Goal: Information Seeking & Learning: Understand process/instructions

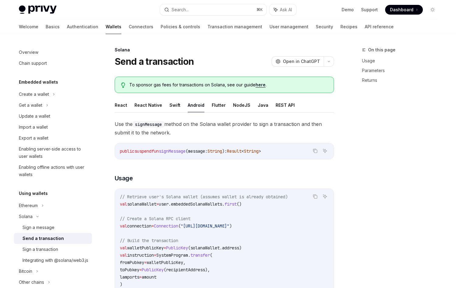
scroll to position [58, 0]
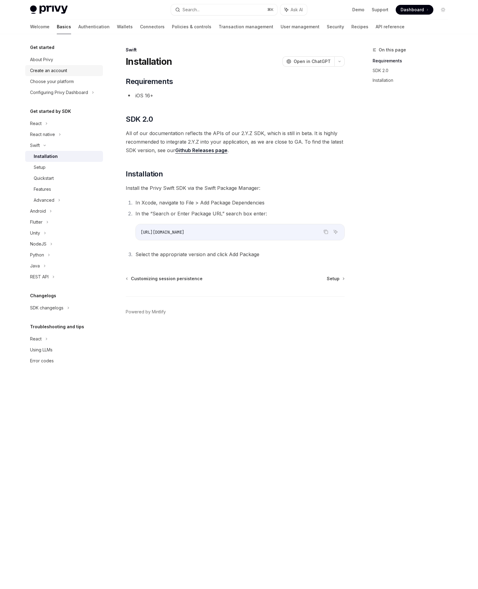
click at [54, 70] on div "Create an account" at bounding box center [48, 70] width 37 height 7
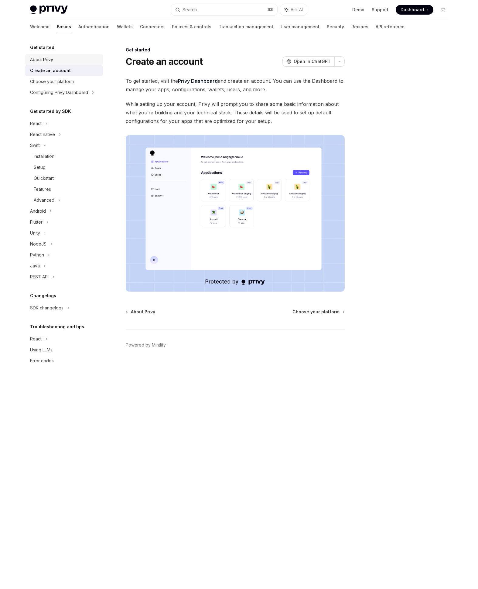
click at [54, 63] on div "About Privy" at bounding box center [64, 59] width 69 height 7
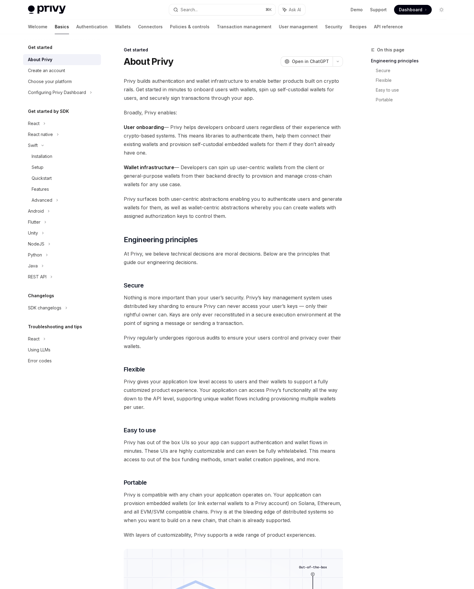
click at [183, 94] on span "Privy builds authentication and wallet infrastructure to enable better products…" at bounding box center [233, 90] width 219 height 26
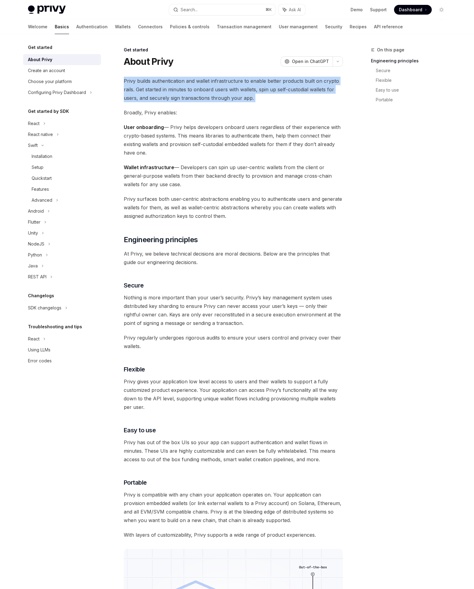
click at [183, 94] on span "Privy builds authentication and wallet infrastructure to enable better products…" at bounding box center [233, 90] width 219 height 26
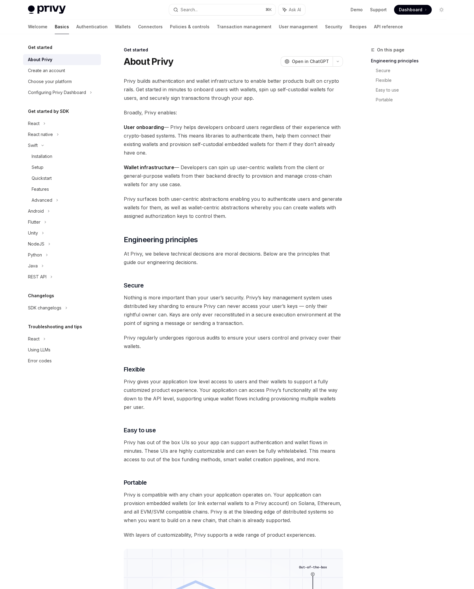
click at [158, 149] on span "User onboarding — Privy helps developers onboard users regardless of their expe…" at bounding box center [233, 140] width 219 height 34
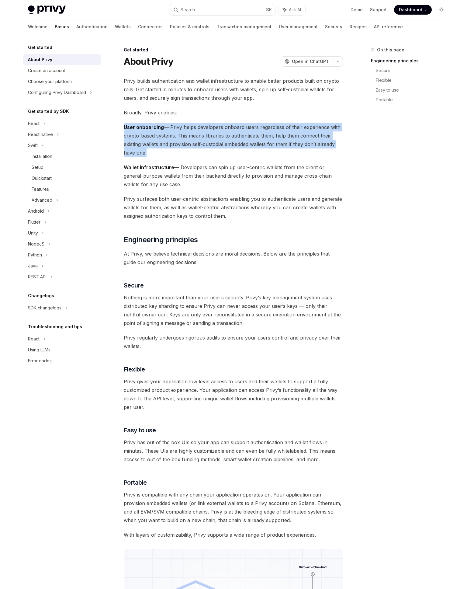
click at [158, 149] on span "User onboarding — Privy helps developers onboard users regardless of their expe…" at bounding box center [233, 140] width 219 height 34
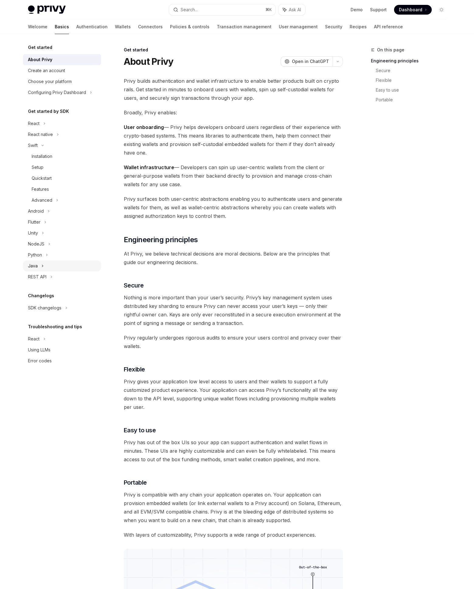
click at [49, 264] on div "Java" at bounding box center [62, 265] width 78 height 11
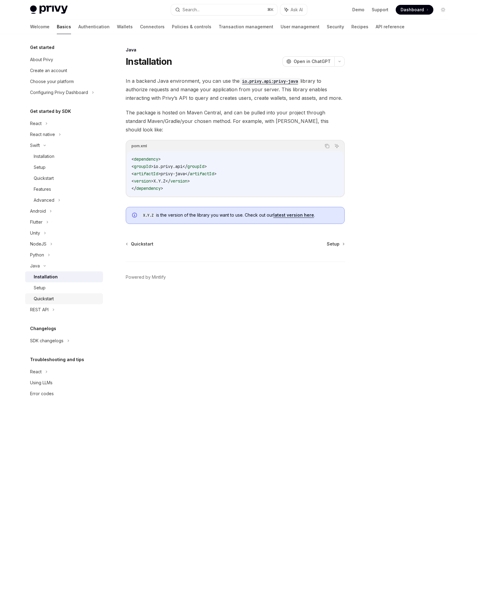
click at [52, 295] on div "Quickstart" at bounding box center [44, 298] width 20 height 7
type textarea "*"
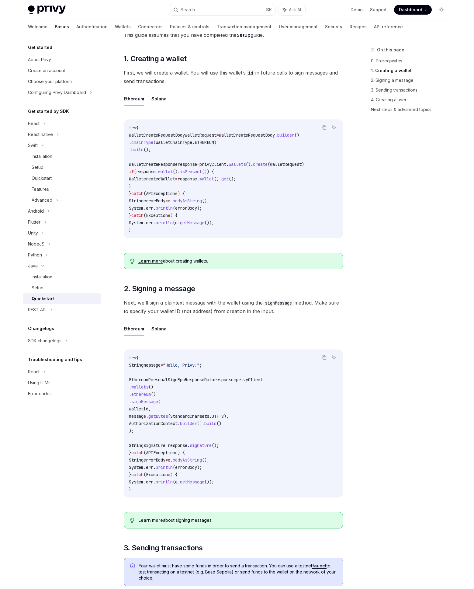
scroll to position [106, 0]
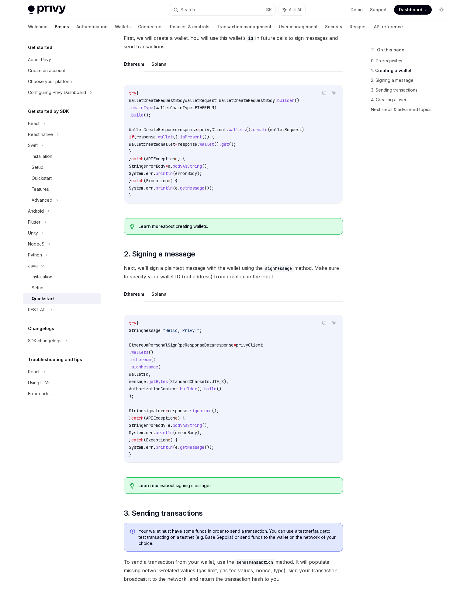
click at [161, 276] on span "Next, we’ll sign a plaintext message with the wallet using the signMessage meth…" at bounding box center [233, 272] width 219 height 17
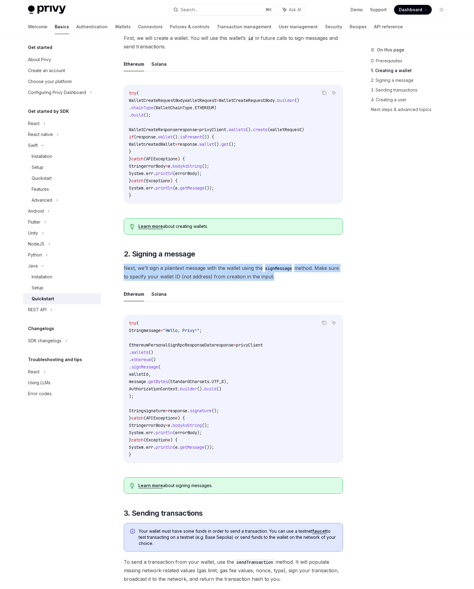
click at [161, 276] on span "Next, we’ll sign a plaintext message with the wallet using the signMessage meth…" at bounding box center [233, 272] width 219 height 17
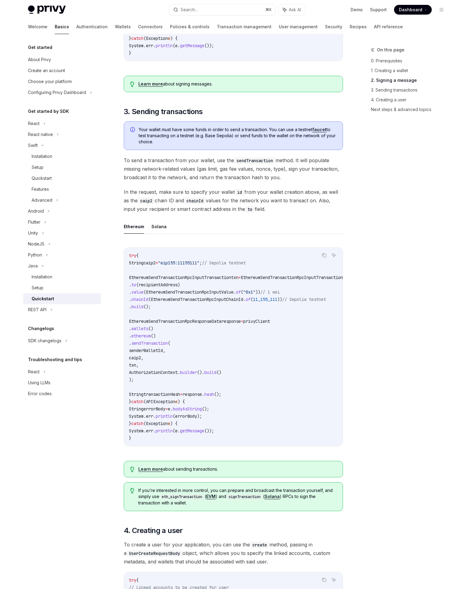
scroll to position [523, 0]
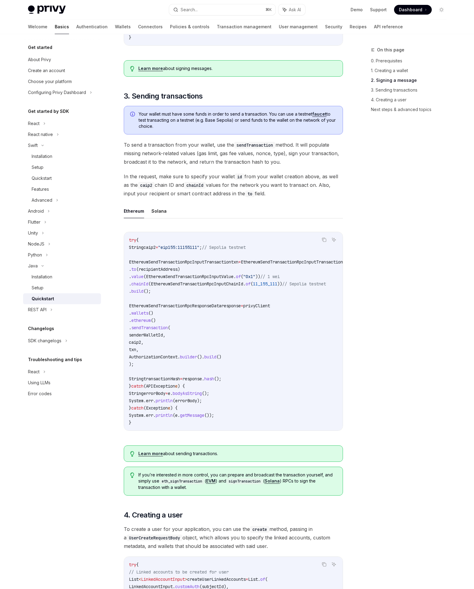
click at [171, 126] on span "Your wallet must have some funds in order to send a transaction. You can use a …" at bounding box center [238, 120] width 198 height 18
click at [174, 164] on span "To send a transaction from your wallet, use the sendTransaction method. It will…" at bounding box center [233, 153] width 219 height 26
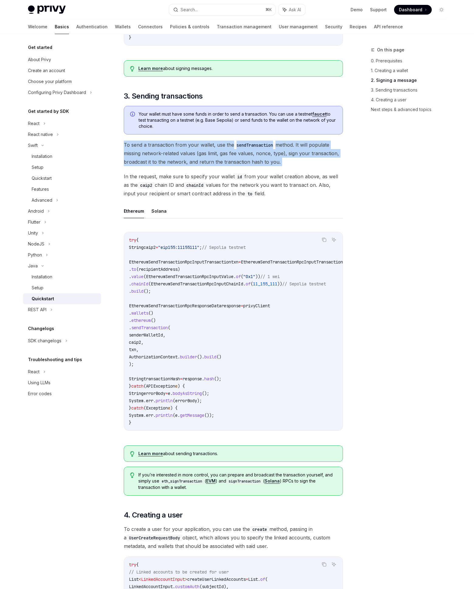
click at [174, 164] on span "To send a transaction from your wallet, use the sendTransaction method. It will…" at bounding box center [233, 153] width 219 height 26
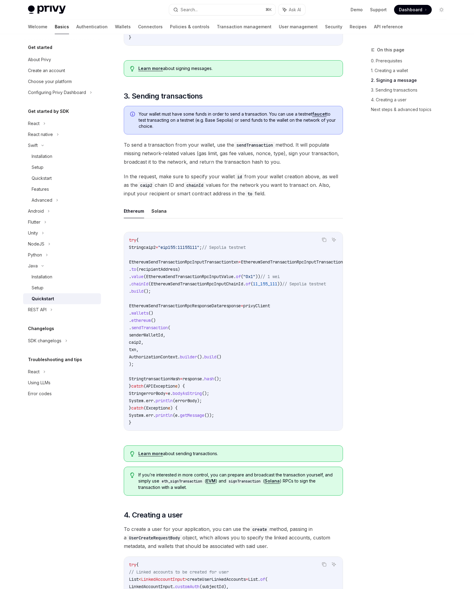
click at [174, 164] on span "To send a transaction from your wallet, use the sendTransaction method. It will…" at bounding box center [233, 153] width 219 height 26
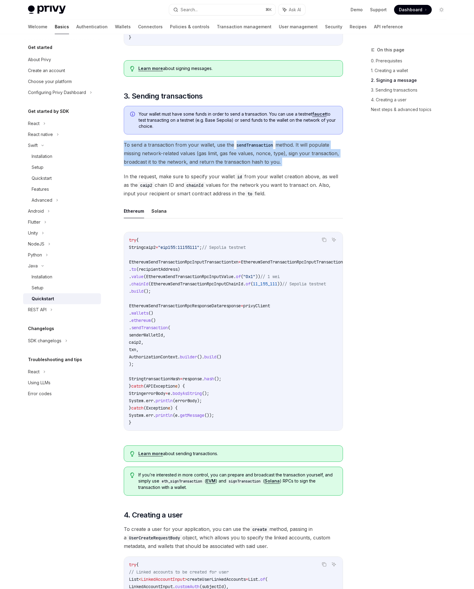
click at [203, 166] on span "To send a transaction from your wallet, use the sendTransaction method. It will…" at bounding box center [233, 153] width 219 height 26
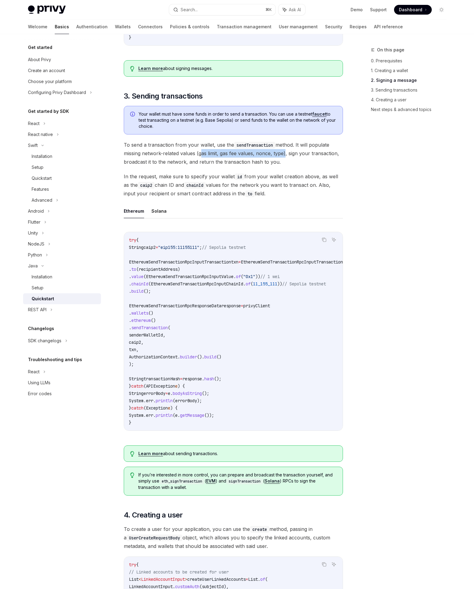
drag, startPoint x: 203, startPoint y: 166, endPoint x: 275, endPoint y: 164, distance: 71.8
click at [275, 164] on span "To send a transaction from your wallet, use the sendTransaction method. It will…" at bounding box center [233, 153] width 219 height 26
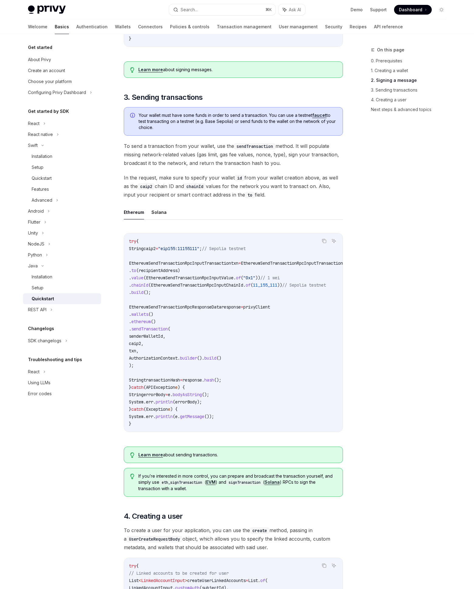
click at [143, 167] on span "To send a transaction from your wallet, use the sendTransaction method. It will…" at bounding box center [233, 155] width 219 height 26
drag, startPoint x: 143, startPoint y: 175, endPoint x: 268, endPoint y: 176, distance: 125.3
click at [268, 167] on span "To send a transaction from your wallet, use the sendTransaction method. It will…" at bounding box center [233, 155] width 219 height 26
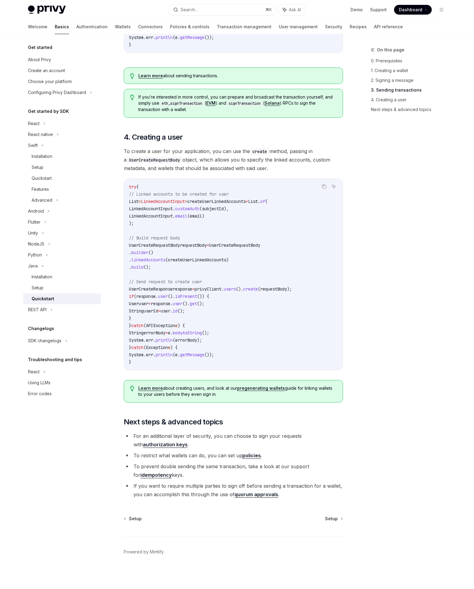
scroll to position [914, 0]
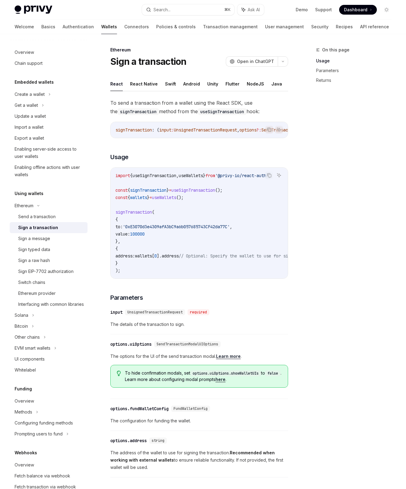
type textarea "*"
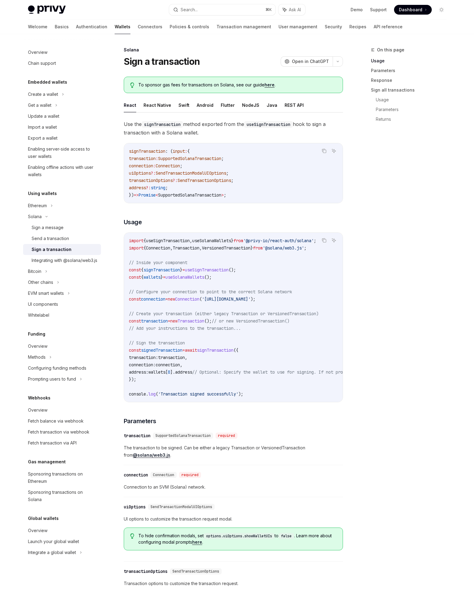
click at [273, 294] on span "// Configure your connection to point to the correct Solana network" at bounding box center [210, 291] width 163 height 5
drag, startPoint x: 273, startPoint y: 294, endPoint x: 286, endPoint y: 294, distance: 13.1
click at [286, 294] on span "// Configure your connection to point to the correct Solana network" at bounding box center [210, 291] width 163 height 5
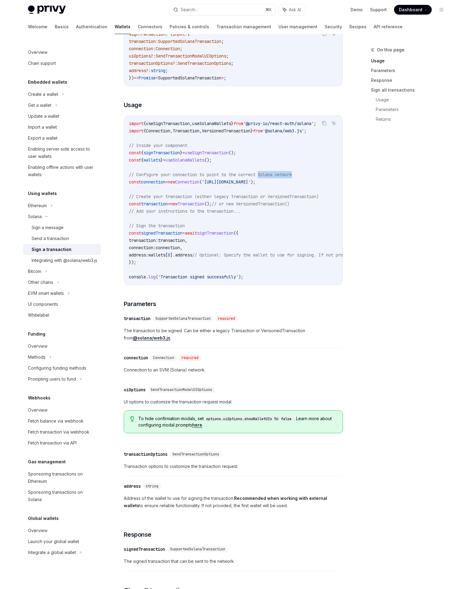
scroll to position [39, 0]
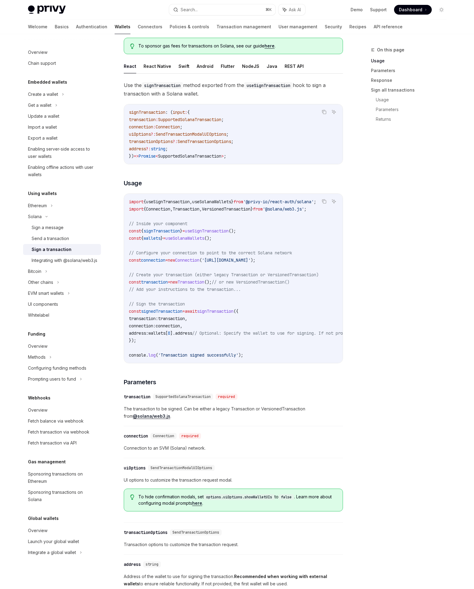
drag, startPoint x: 281, startPoint y: 247, endPoint x: 282, endPoint y: 251, distance: 3.8
click at [282, 251] on code "import { useSignTransaction , useSolanaWallets } from '@privy-io/react-auth/sol…" at bounding box center [288, 278] width 319 height 161
click at [282, 251] on span "// Configure your connection to point to the correct Solana network" at bounding box center [210, 252] width 163 height 5
drag, startPoint x: 282, startPoint y: 251, endPoint x: 278, endPoint y: 250, distance: 4.9
click at [278, 250] on span "// Configure your connection to point to the correct Solana network" at bounding box center [210, 252] width 163 height 5
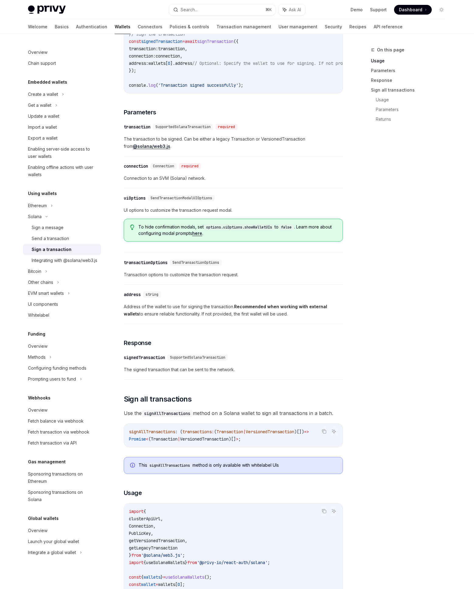
scroll to position [354, 0]
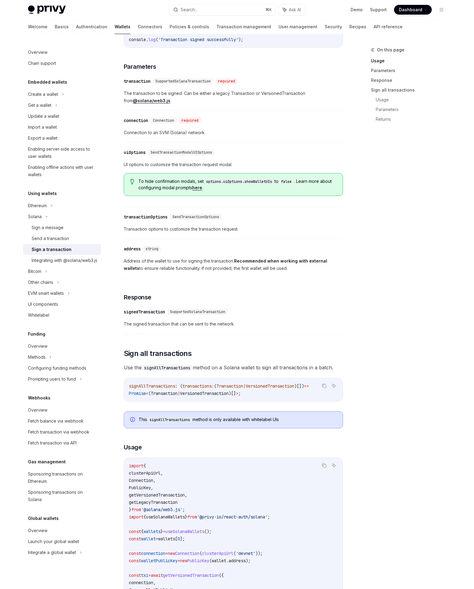
click at [133, 259] on span "Address of the wallet to use for signing the transaction. Recommended when work…" at bounding box center [233, 264] width 219 height 15
click at [133, 263] on span "Address of the wallet to use for signing the transaction. Recommended when work…" at bounding box center [233, 264] width 219 height 15
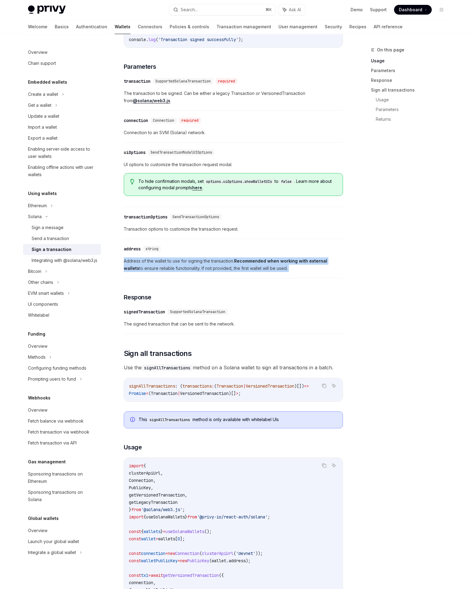
click at [133, 263] on span "Address of the wallet to use for signing the transaction. Recommended when work…" at bounding box center [233, 264] width 219 height 15
drag, startPoint x: 133, startPoint y: 263, endPoint x: 270, endPoint y: 269, distance: 137.9
click at [270, 269] on span "Address of the wallet to use for signing the transaction. Recommended when work…" at bounding box center [233, 264] width 219 height 15
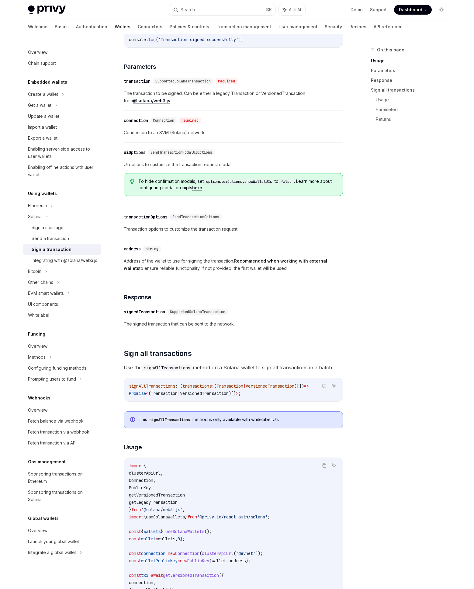
click at [270, 269] on span "Address of the wallet to use for signing the transaction. Recommended when work…" at bounding box center [233, 264] width 219 height 15
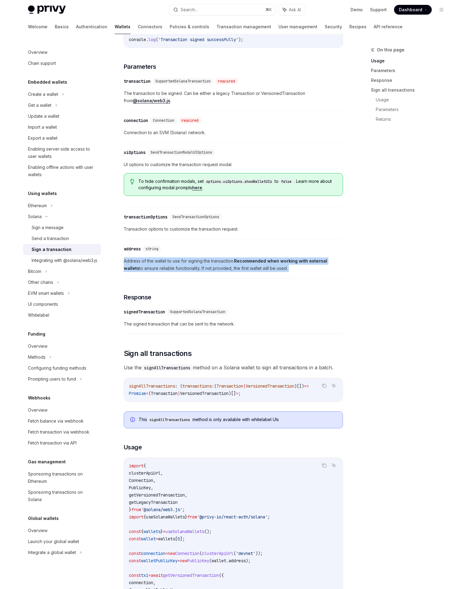
click at [270, 269] on span "Address of the wallet to use for signing the transaction. Recommended when work…" at bounding box center [233, 264] width 219 height 15
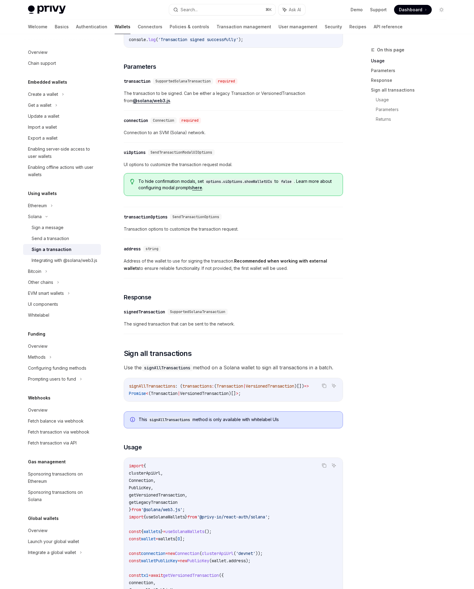
click at [270, 269] on span "Address of the wallet to use for signing the transaction. Recommended when work…" at bounding box center [233, 264] width 219 height 15
click at [219, 164] on span "UI options to customize the transaction request modal." at bounding box center [233, 164] width 219 height 7
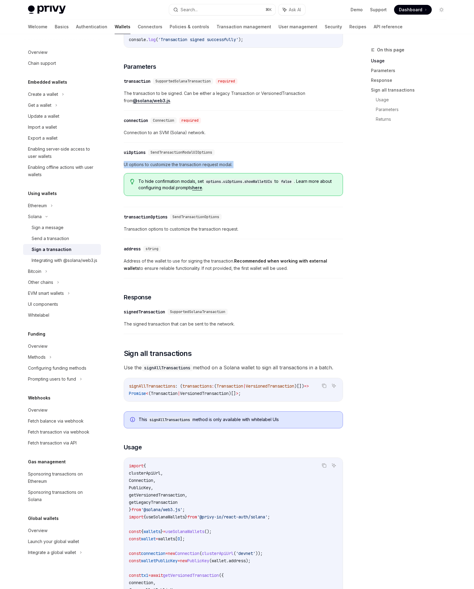
click at [219, 164] on span "UI options to customize the transaction request modal." at bounding box center [233, 164] width 219 height 7
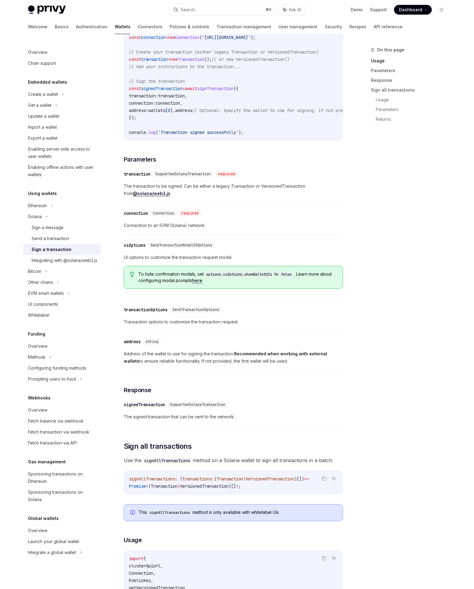
scroll to position [258, 0]
